Goal: Find specific page/section: Find specific page/section

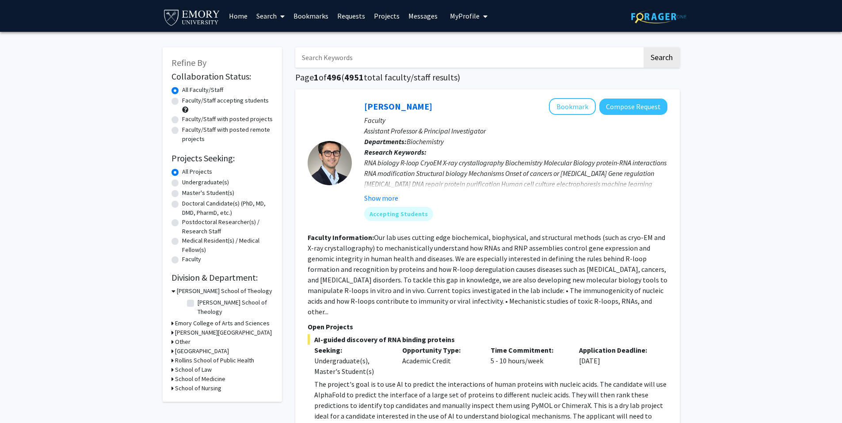
click at [262, 22] on link "Search" at bounding box center [270, 15] width 37 height 31
click at [268, 39] on span "Faculty/Staff" at bounding box center [284, 41] width 65 height 18
click at [272, 18] on link "Search" at bounding box center [270, 15] width 37 height 31
click at [271, 39] on span "Faculty/Staff" at bounding box center [284, 41] width 65 height 18
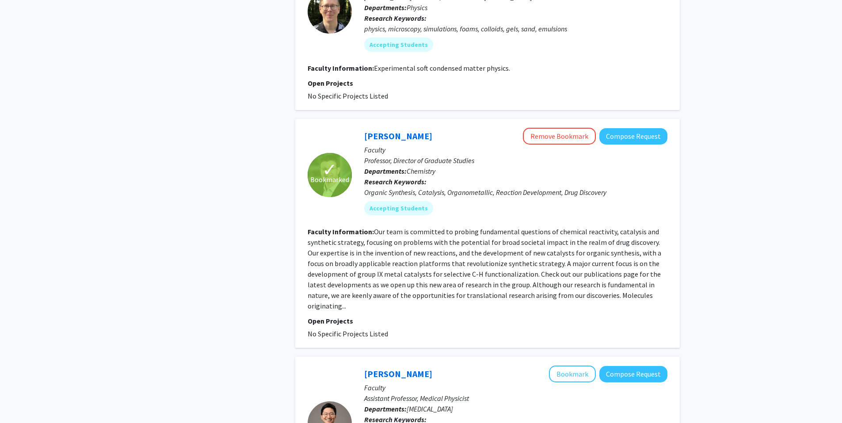
scroll to position [2563, 0]
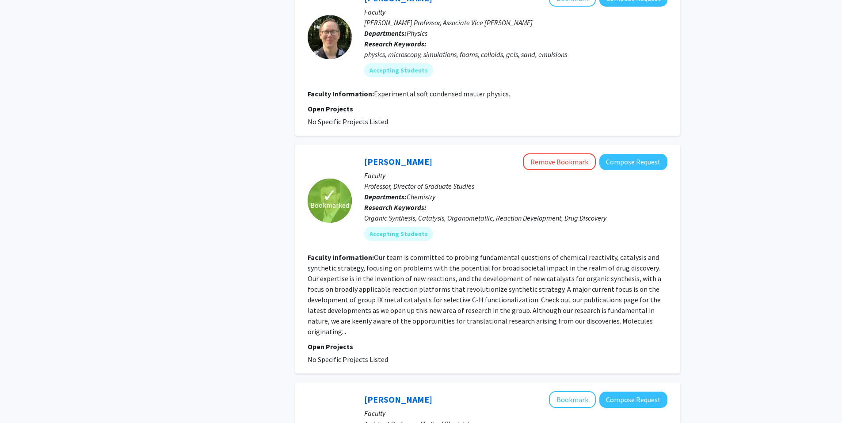
click at [375, 289] on fg-read-more "Our team is committed to probing fundamental questions of chemical reactivity, …" at bounding box center [485, 294] width 354 height 83
click at [458, 153] on div "[PERSON_NAME] Remove Bookmark Compose Request" at bounding box center [515, 161] width 303 height 17
click at [430, 181] on p "Professor, Director of Graduate Studies" at bounding box center [515, 186] width 303 height 11
click at [406, 283] on section "Faculty Information: Our team is committed to probing fundamental questions of …" at bounding box center [488, 294] width 360 height 85
drag, startPoint x: 382, startPoint y: 306, endPoint x: 386, endPoint y: 289, distance: 16.7
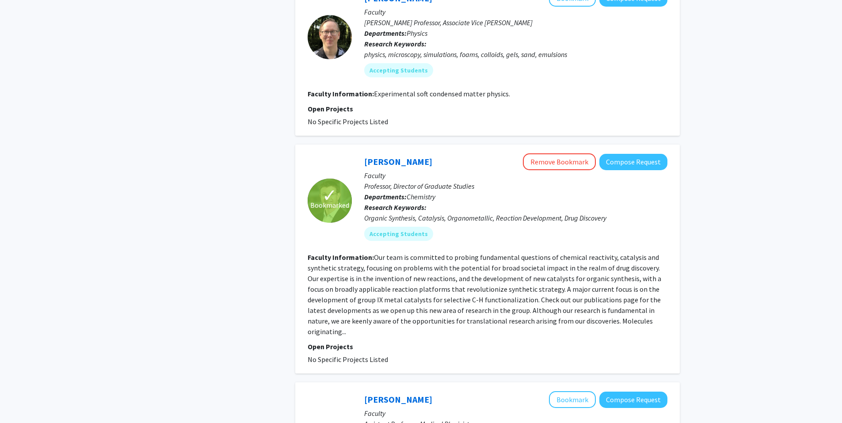
click at [382, 341] on p "Open Projects" at bounding box center [488, 346] width 360 height 11
click at [324, 200] on span "Bookmarked" at bounding box center [329, 205] width 39 height 11
click at [404, 156] on link "[PERSON_NAME]" at bounding box center [398, 161] width 68 height 11
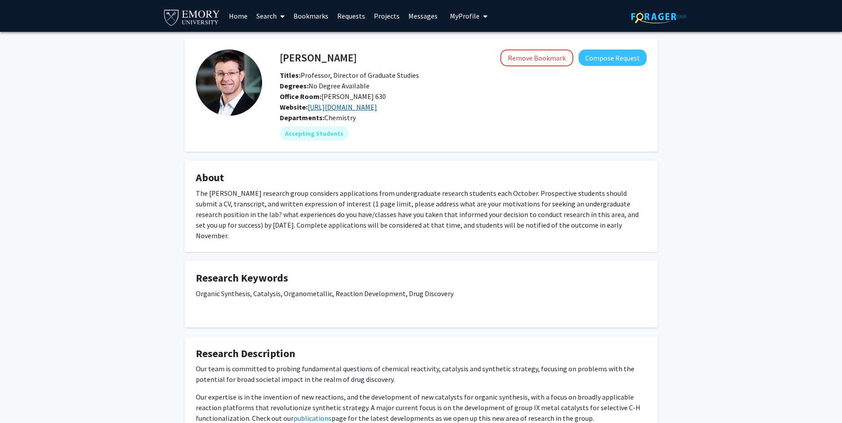
click at [347, 103] on link "[URL][DOMAIN_NAME]" at bounding box center [342, 107] width 69 height 9
